Goal: Task Accomplishment & Management: Use online tool/utility

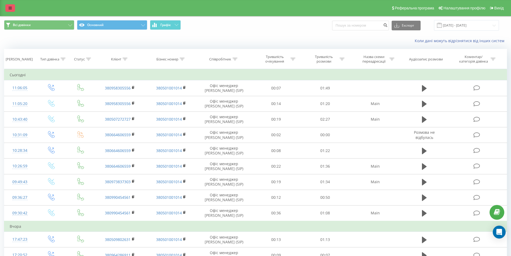
click at [7, 6] on link at bounding box center [10, 8] width 10 height 8
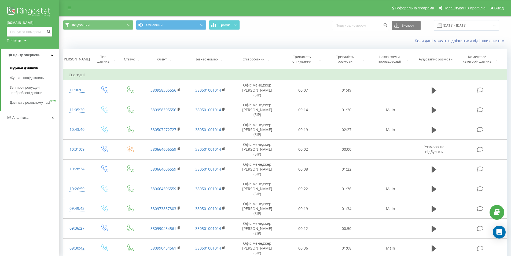
click at [22, 69] on span "Журнал дзвінків" at bounding box center [24, 67] width 28 height 5
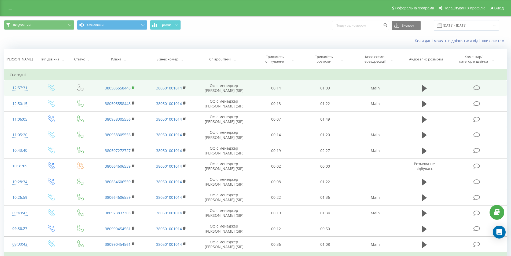
click at [134, 87] on icon at bounding box center [133, 88] width 3 height 4
